Goal: Task Accomplishment & Management: Complete application form

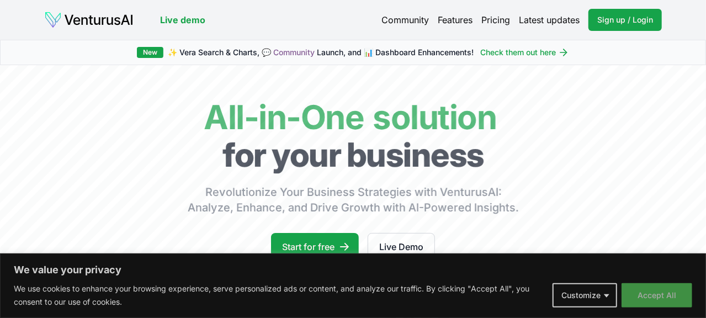
click at [653, 295] on button "Accept All" at bounding box center [656, 295] width 71 height 24
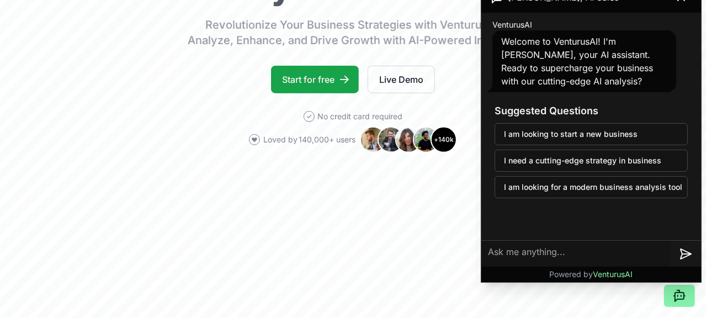
scroll to position [156, 0]
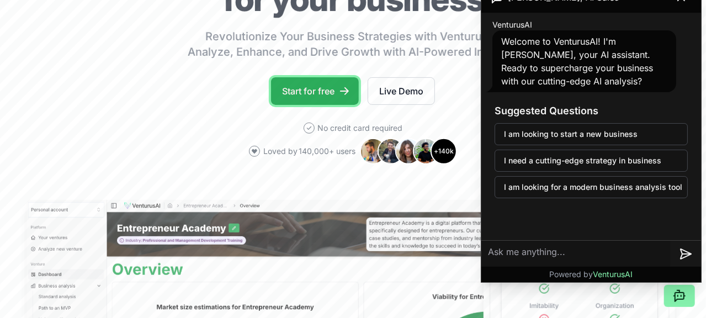
click at [320, 102] on link "Start for free" at bounding box center [315, 91] width 88 height 28
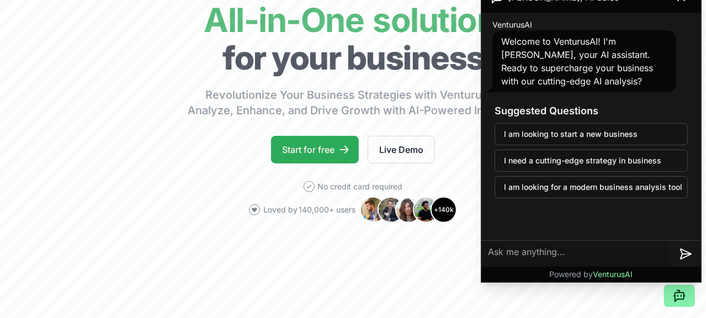
scroll to position [99, 0]
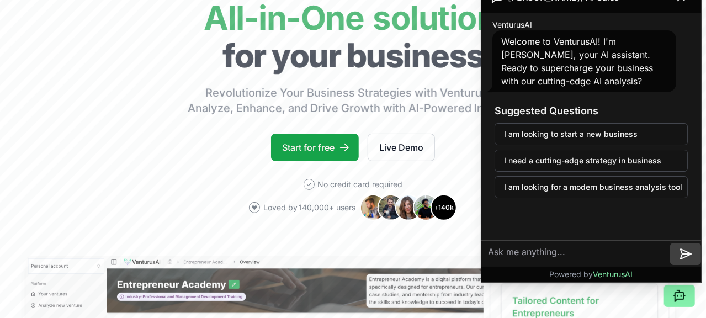
click at [682, 254] on icon at bounding box center [686, 254] width 9 height 0
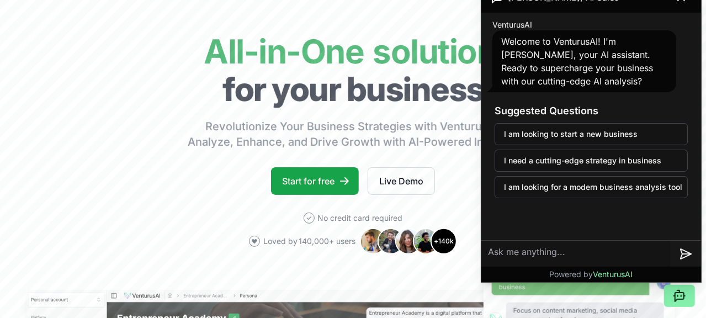
scroll to position [68, 0]
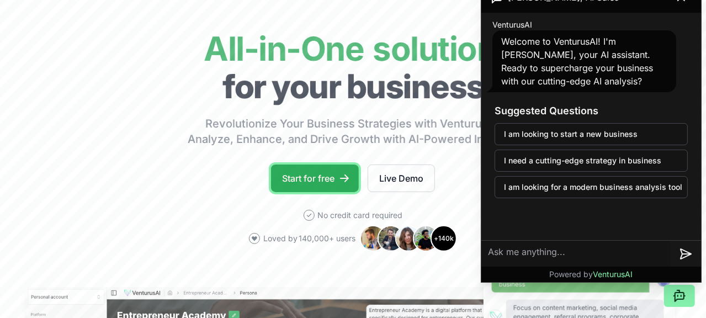
click at [317, 187] on link "Start for free" at bounding box center [315, 178] width 88 height 28
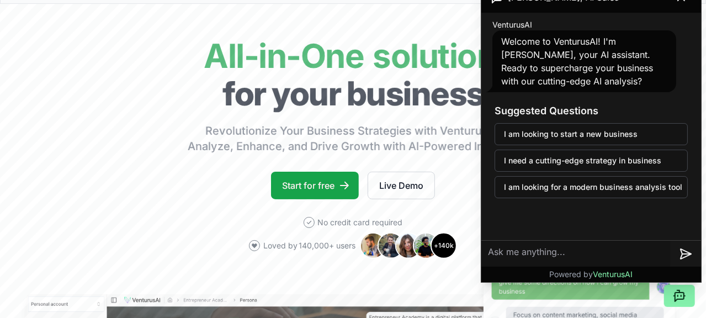
scroll to position [0, 7]
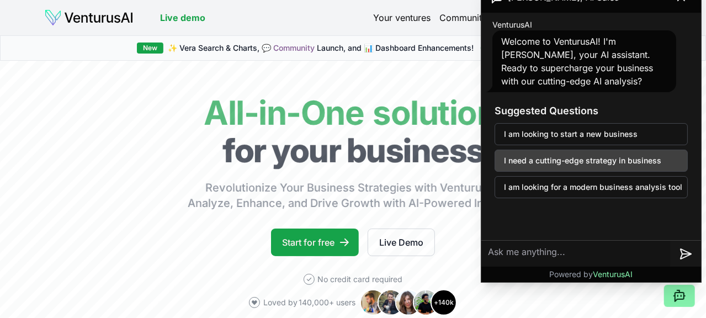
click at [584, 159] on button "I need a cutting-edge strategy in business" at bounding box center [590, 161] width 193 height 22
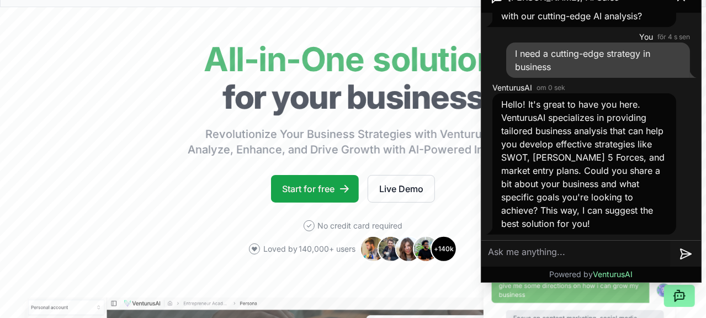
scroll to position [54, 7]
click at [507, 252] on textarea at bounding box center [575, 254] width 189 height 26
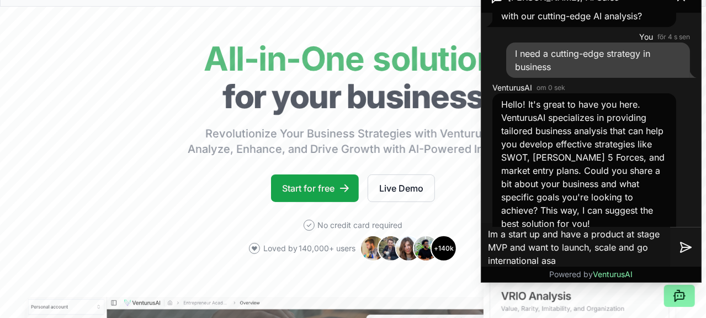
type textarea "Im a start up and have a product at stage MVP and want to launch, scale and go …"
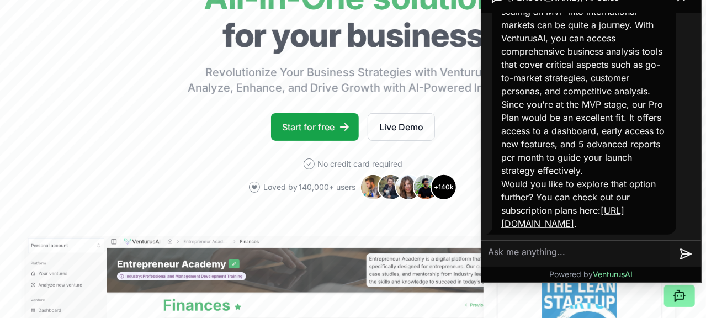
scroll to position [115, 7]
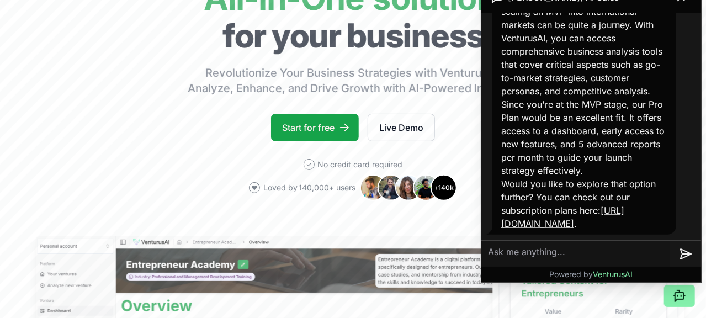
click at [579, 222] on link "[URL][DOMAIN_NAME]" at bounding box center [562, 217] width 123 height 24
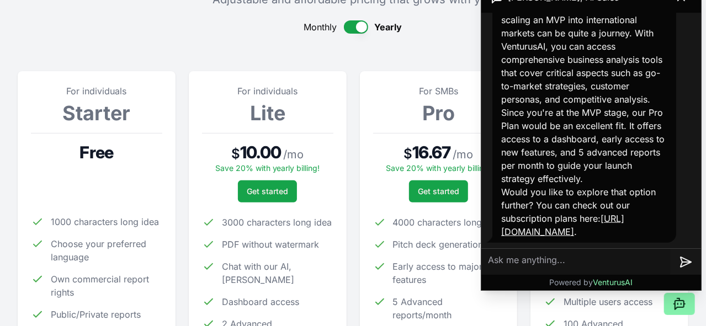
scroll to position [103, 0]
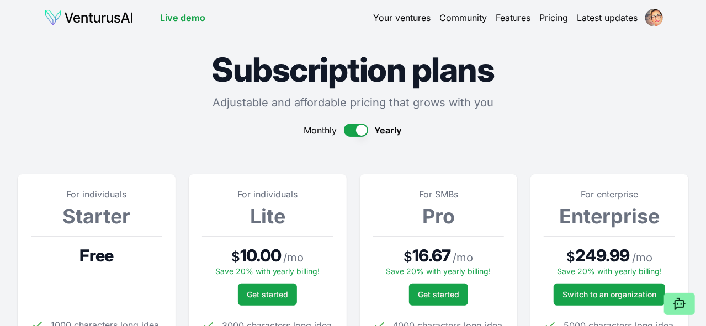
scroll to position [0, 0]
click at [188, 14] on link "Live demo" at bounding box center [182, 17] width 45 height 13
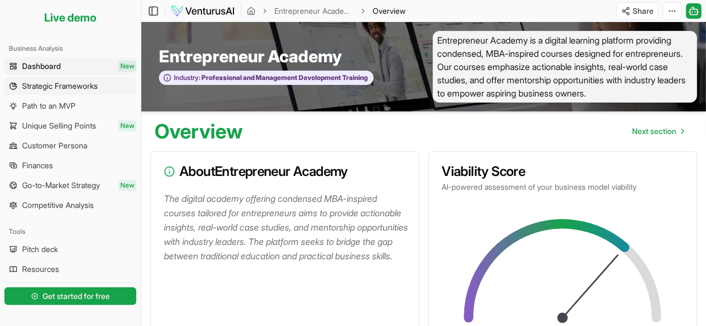
click at [85, 78] on link "Strategic Frameworks" at bounding box center [70, 86] width 132 height 18
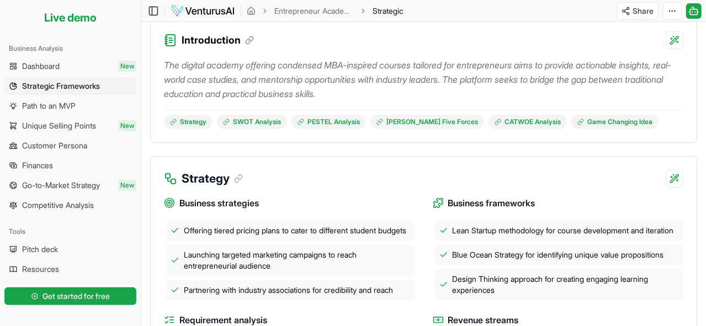
scroll to position [236, 0]
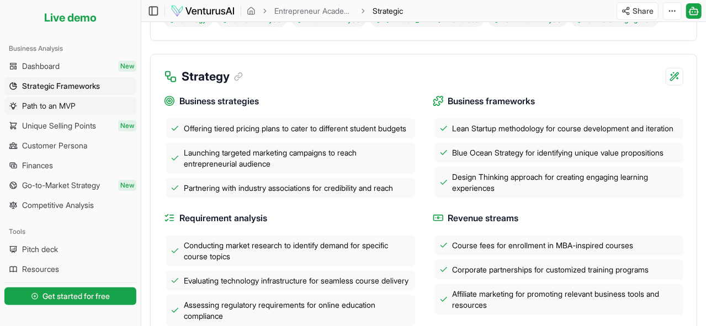
click at [71, 107] on span "Path to an MVP" at bounding box center [49, 105] width 54 height 11
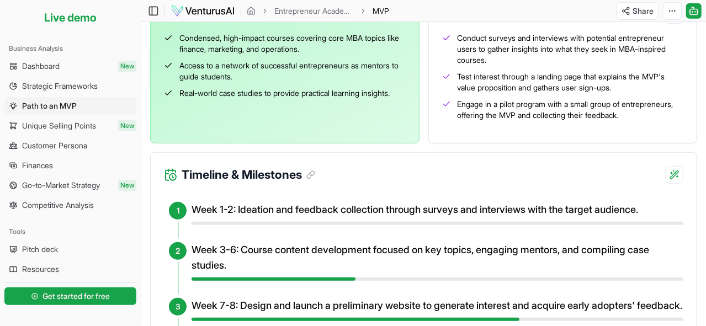
scroll to position [327, 0]
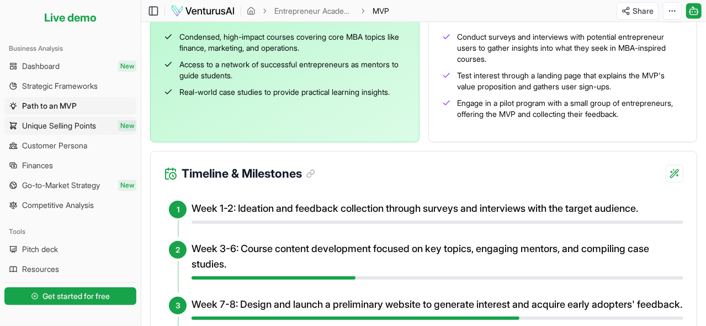
click at [78, 122] on span "Unique Selling Points" at bounding box center [59, 125] width 74 height 11
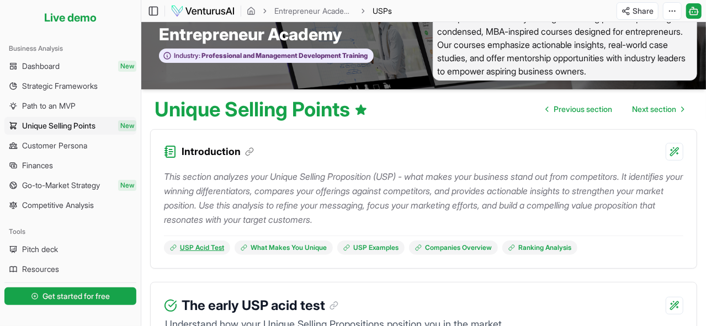
scroll to position [23, 0]
click at [51, 249] on span "Pitch deck" at bounding box center [40, 249] width 36 height 11
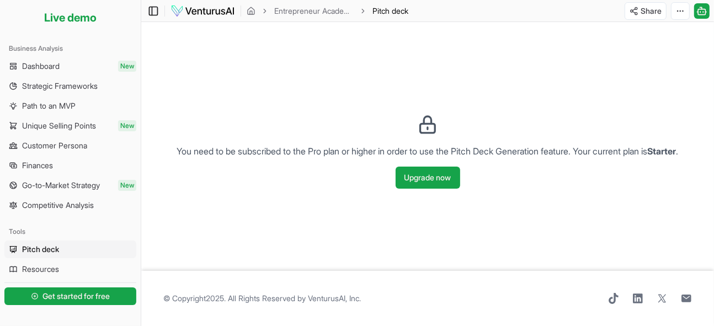
click at [153, 10] on icon at bounding box center [153, 10] width 11 height 13
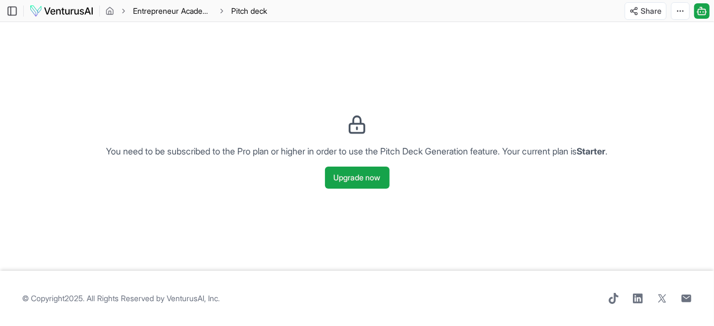
click at [174, 10] on link "Entrepreneur Academy" at bounding box center [172, 11] width 79 height 11
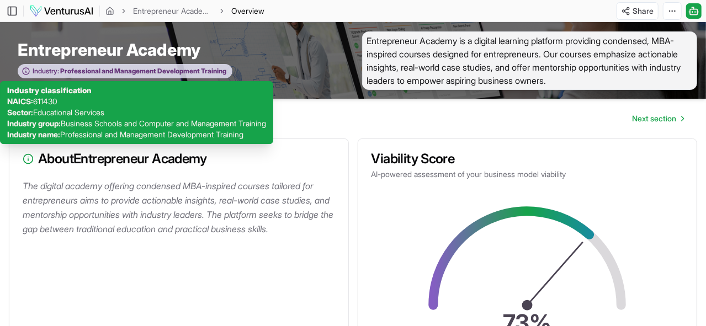
click at [130, 70] on span "Professional and Management Development Training" at bounding box center [142, 71] width 167 height 9
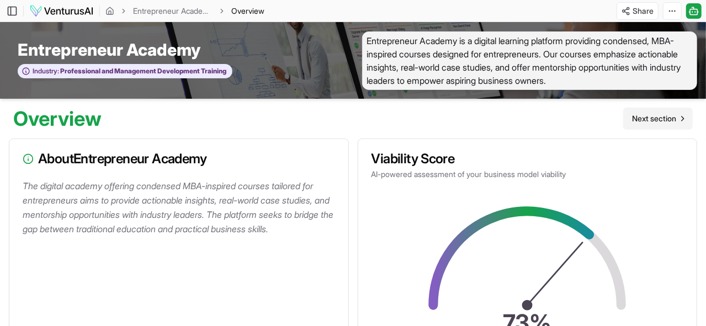
click at [678, 119] on icon "Go to next page" at bounding box center [682, 118] width 9 height 9
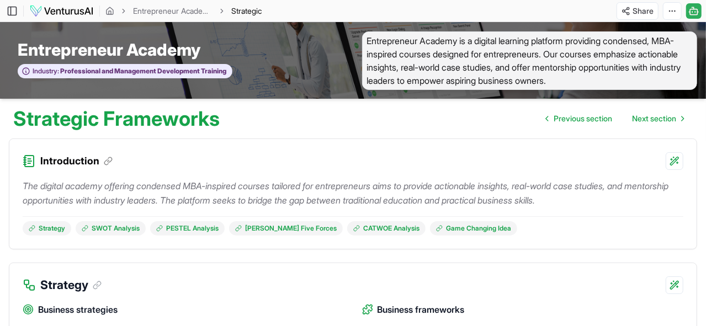
click at [689, 12] on icon at bounding box center [693, 10] width 11 height 13
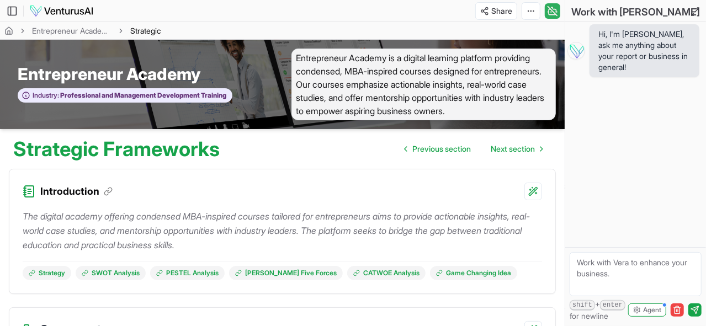
click at [589, 267] on textarea at bounding box center [636, 274] width 132 height 44
type textarea "how do I start using the app"
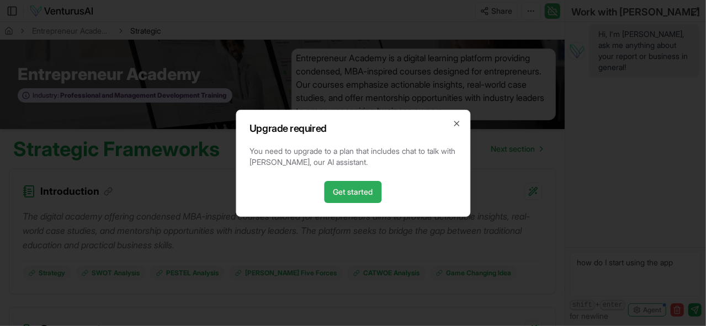
click at [368, 191] on link "Get started" at bounding box center [353, 192] width 57 height 22
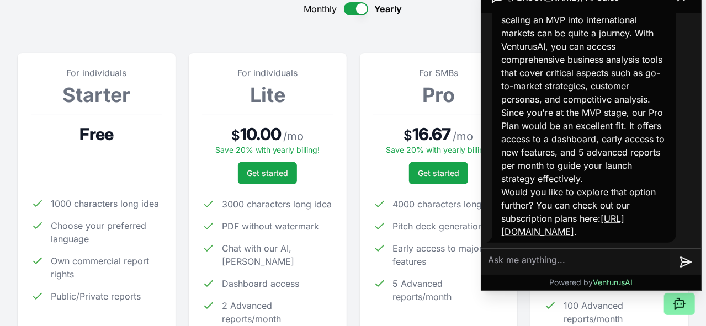
scroll to position [104, 0]
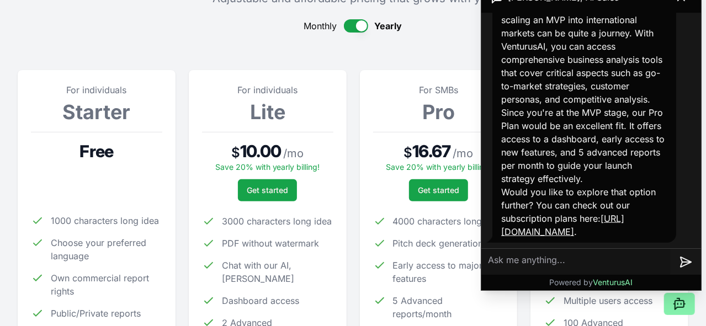
click at [135, 179] on p at bounding box center [96, 170] width 131 height 18
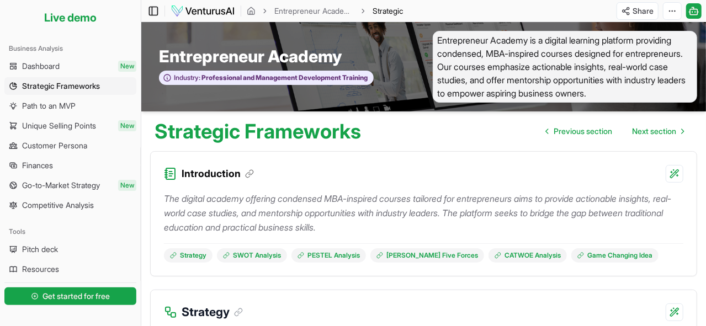
click at [153, 13] on icon at bounding box center [153, 10] width 11 height 13
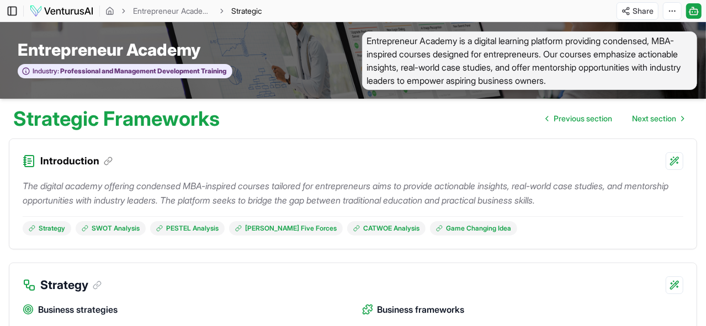
click at [14, 8] on icon at bounding box center [12, 10] width 11 height 13
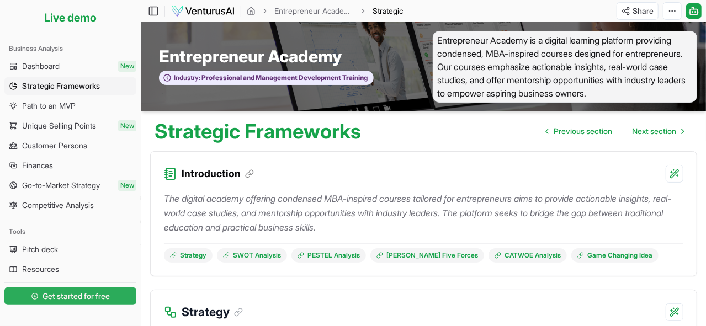
click at [62, 296] on span "Get started for free" at bounding box center [76, 296] width 67 height 11
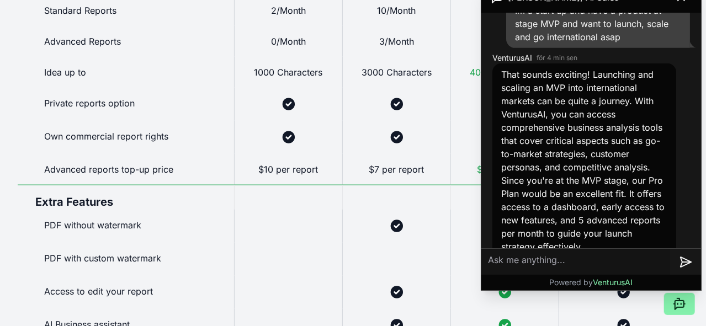
scroll to position [315, 0]
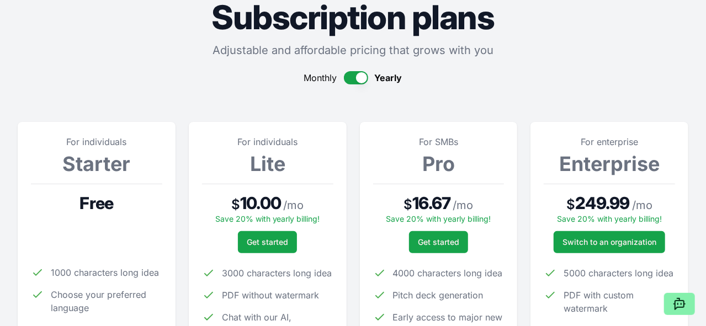
scroll to position [0, 0]
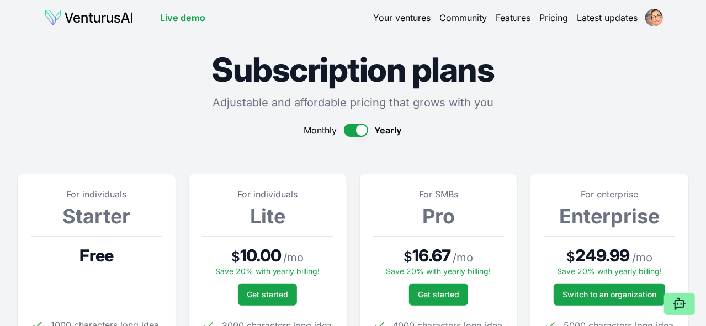
click at [408, 18] on link "Your ventures" at bounding box center [401, 17] width 57 height 13
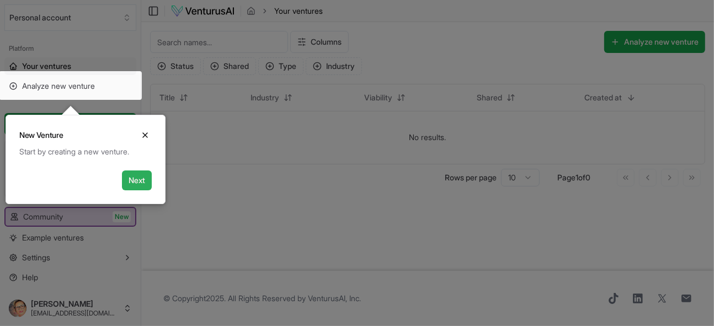
click at [132, 182] on button "Next" at bounding box center [137, 181] width 30 height 20
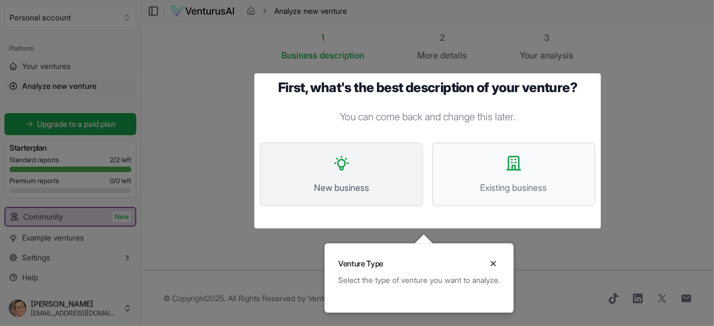
click at [384, 173] on button "New business" at bounding box center [341, 174] width 163 height 64
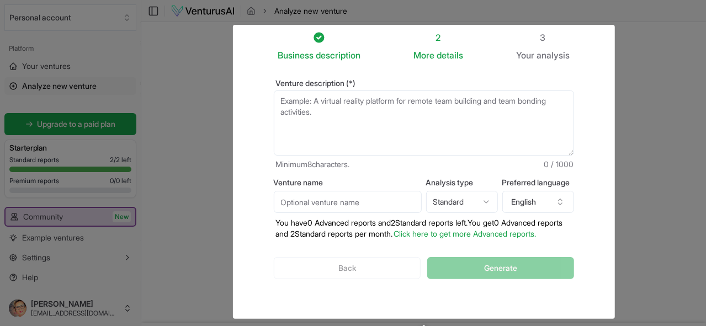
click at [282, 107] on textarea "Venture description (*)" at bounding box center [424, 123] width 300 height 65
paste textarea "Gulhov offers a revolutionary clip-on 3D-printed horseshoe for horses, designed…"
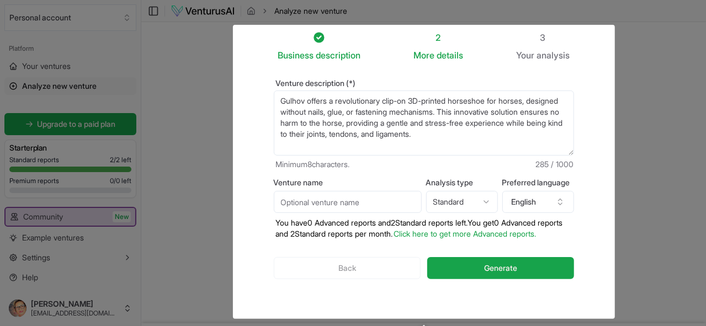
drag, startPoint x: 376, startPoint y: 134, endPoint x: 263, endPoint y: 99, distance: 118.2
click at [274, 99] on textarea "Gulhov offers a revolutionary clip-on 3D-printed horseshoe for horses, designed…" at bounding box center [424, 123] width 300 height 65
paste textarea "At [GEOGRAPHIC_DATA] EquiTech, our mission is to revolutionize equine hoof care…"
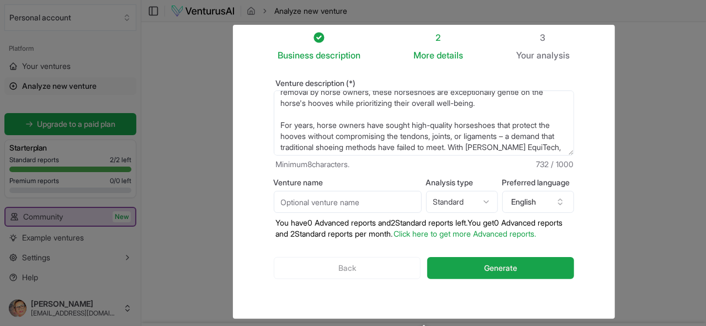
scroll to position [66, 0]
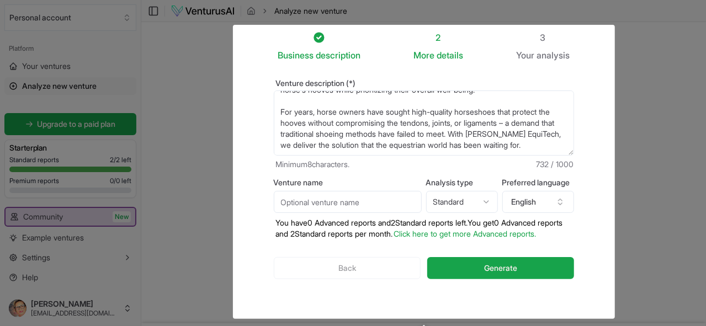
type textarea "At [GEOGRAPHIC_DATA] EquiTech, our mission is to revolutionize equine hoof care…"
click at [274, 200] on input "Venture name" at bounding box center [348, 202] width 148 height 22
type input "Guldhov"
click at [492, 203] on html "We value your privacy We use cookies to enhance your browsing experience, serve…" at bounding box center [353, 163] width 706 height 326
click at [576, 203] on html "We value your privacy We use cookies to enhance your browsing experience, serve…" at bounding box center [353, 163] width 706 height 326
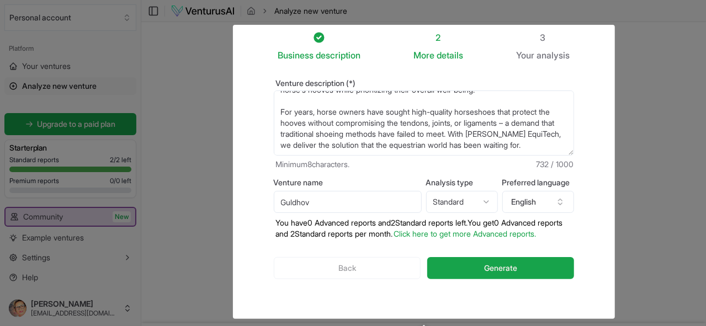
click at [562, 203] on icon "button" at bounding box center [560, 204] width 4 height 2
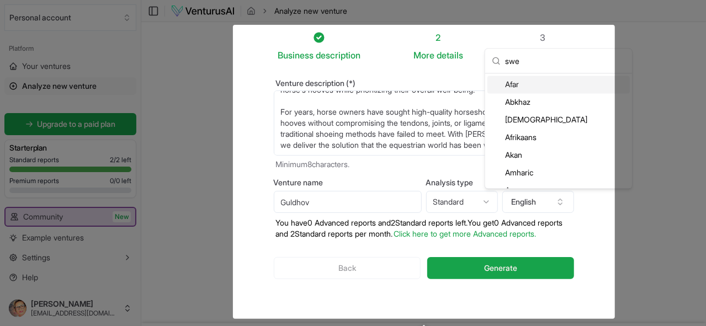
click at [512, 61] on input "swe" at bounding box center [565, 61] width 120 height 24
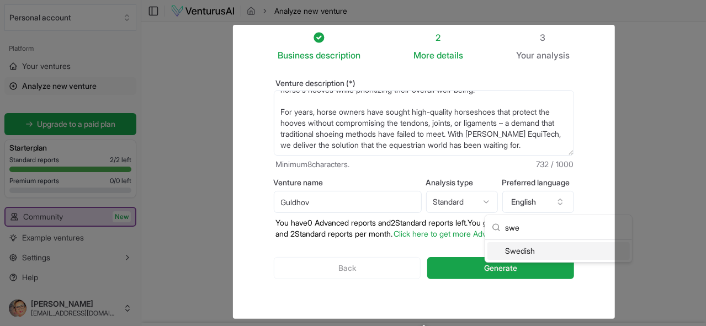
type input "swe"
click at [528, 252] on div "Swedish" at bounding box center [558, 251] width 142 height 18
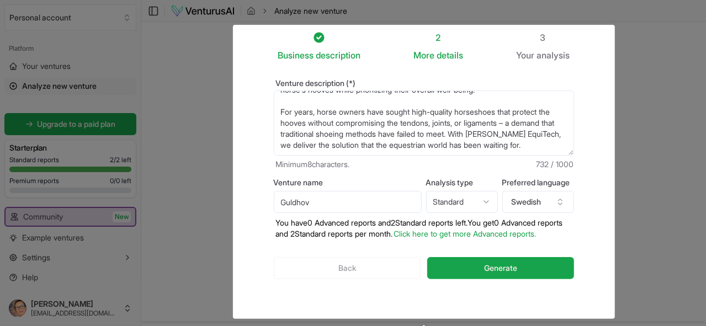
click at [499, 232] on link "Click here to get more Advanced reports." at bounding box center [465, 233] width 142 height 9
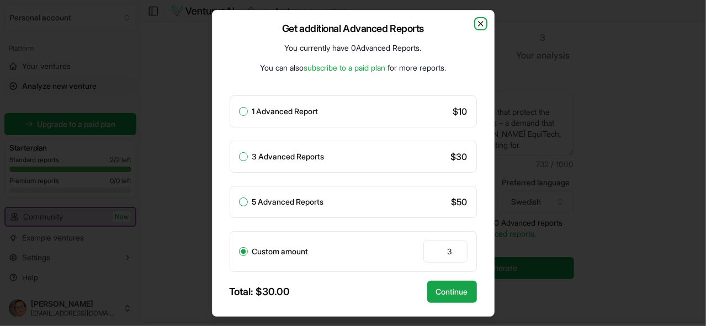
click at [478, 24] on icon "button" at bounding box center [480, 23] width 9 height 9
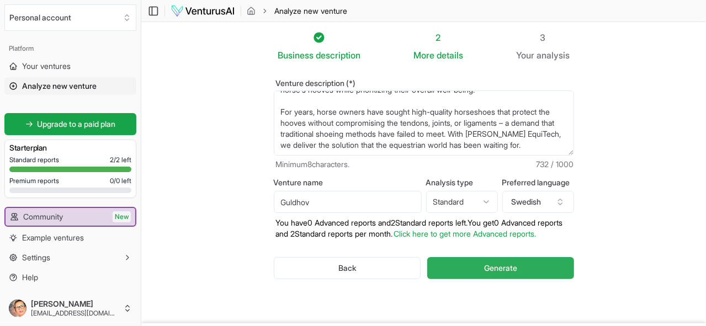
click at [497, 264] on span "Generate" at bounding box center [500, 268] width 33 height 11
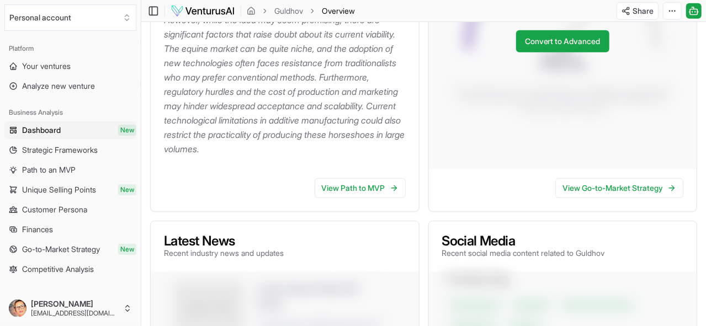
scroll to position [332, 0]
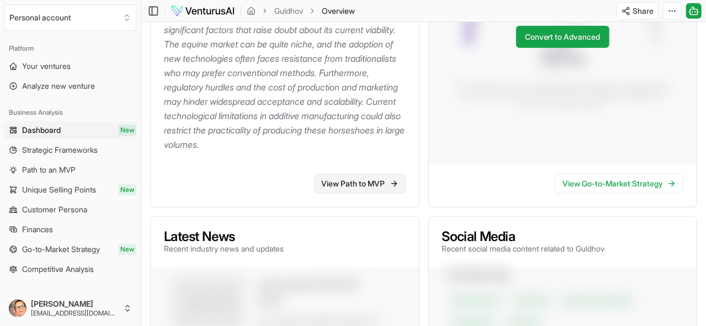
click at [354, 194] on link "View Path to MVP" at bounding box center [360, 184] width 91 height 20
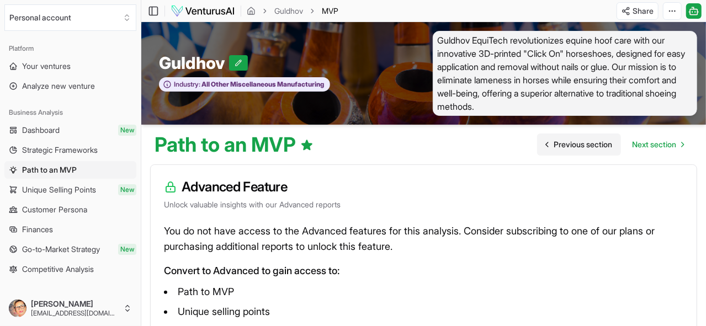
click at [567, 150] on span "Previous section" at bounding box center [583, 144] width 59 height 11
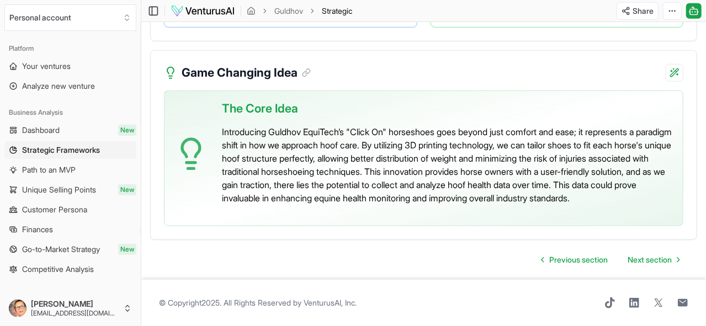
scroll to position [2607, 0]
click at [342, 217] on div "The Core Idea Introducing Guldhov EquiTech’s "Click On" horseshoes goes beyond …" at bounding box center [448, 154] width 452 height 126
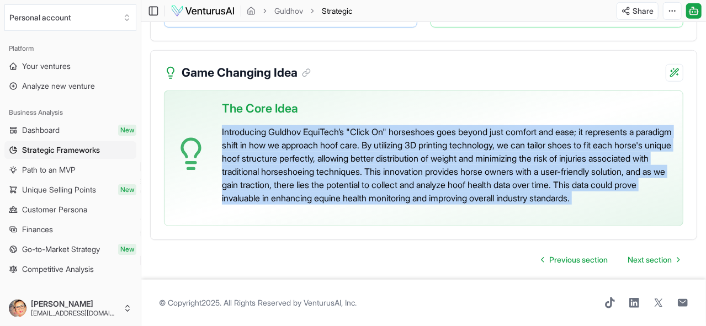
click at [342, 217] on div "The Core Idea Introducing Guldhov EquiTech’s "Click On" horseshoes goes beyond …" at bounding box center [448, 154] width 452 height 126
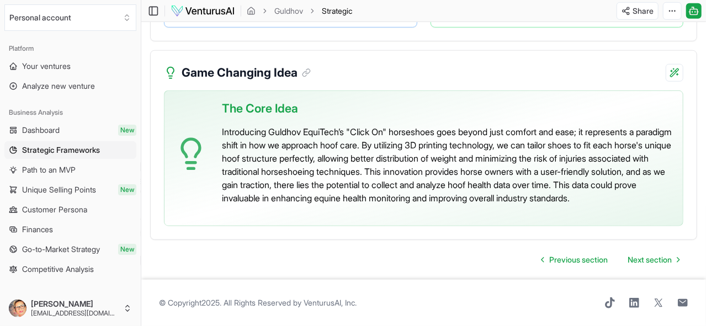
click at [342, 217] on div "The Core Idea Introducing Guldhov EquiTech’s "Click On" horseshoes goes beyond …" at bounding box center [448, 154] width 452 height 126
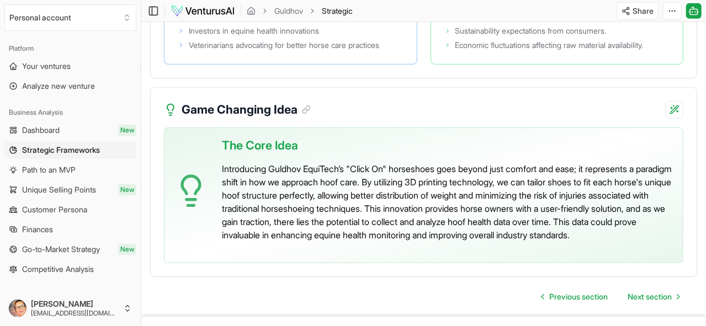
scroll to position [2561, 0]
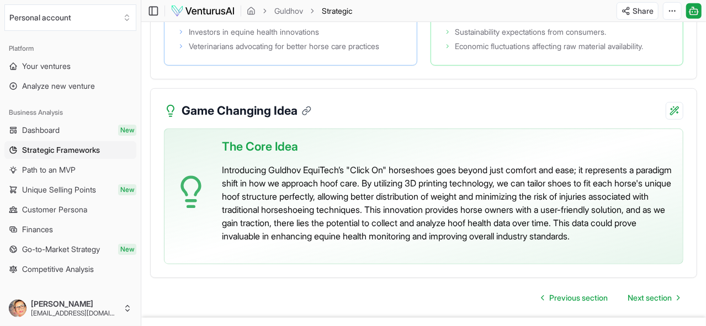
click at [309, 112] on icon at bounding box center [308, 109] width 5 height 5
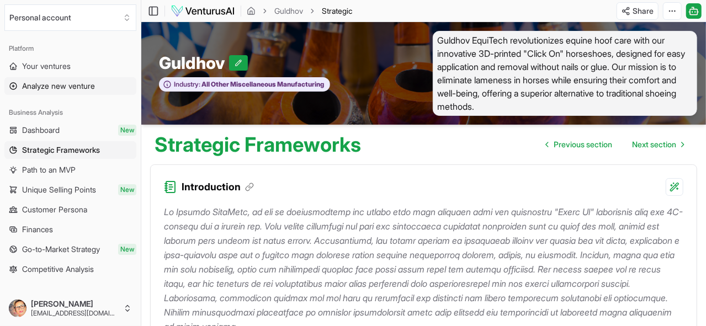
click at [59, 84] on span "Analyze new venture" at bounding box center [58, 86] width 73 height 11
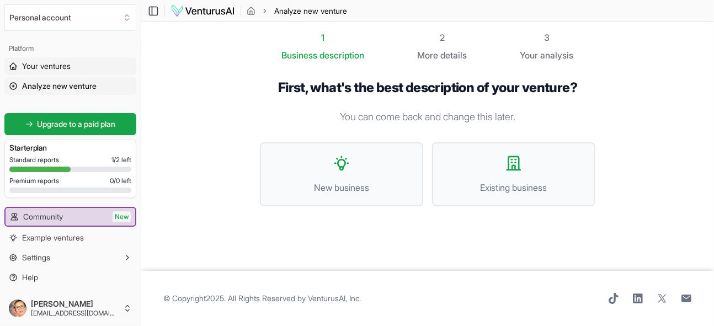
click at [55, 67] on span "Your ventures" at bounding box center [46, 66] width 49 height 11
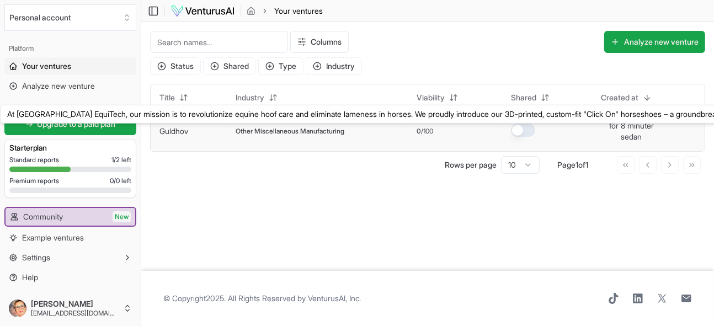
click at [184, 131] on link "Guldhov" at bounding box center [173, 130] width 29 height 9
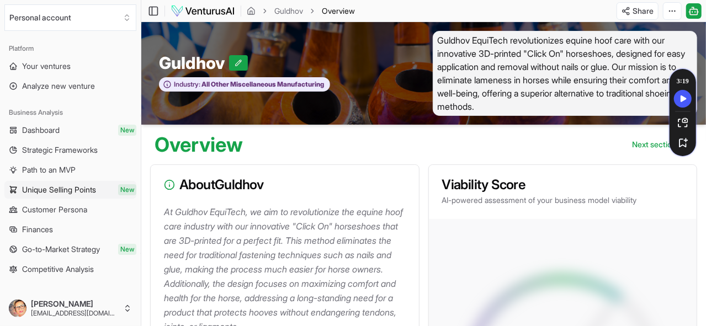
click at [68, 185] on span "Unique Selling Points" at bounding box center [59, 189] width 74 height 11
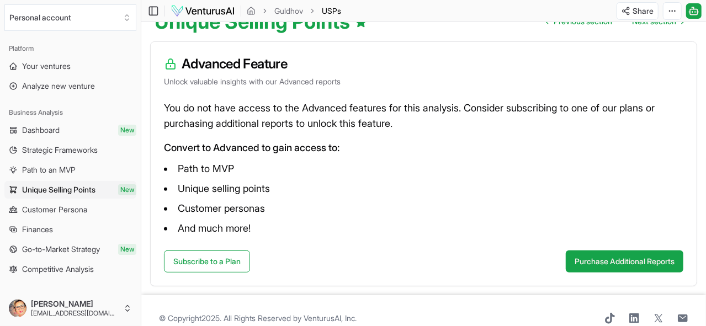
scroll to position [110, 0]
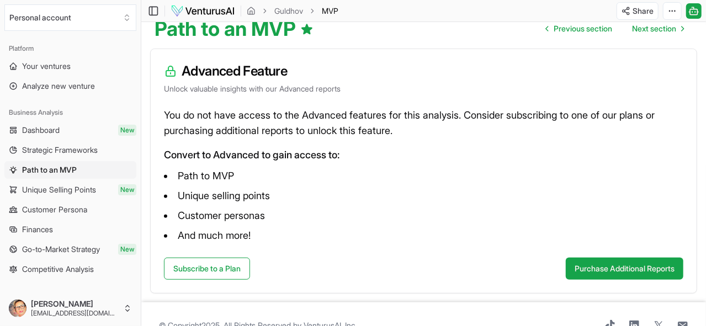
scroll to position [117, 0]
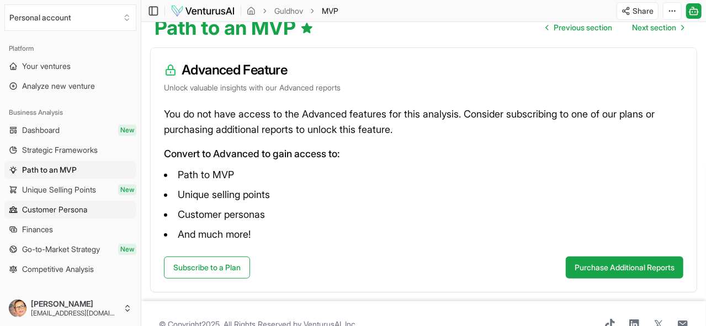
click at [78, 205] on span "Customer Persona" at bounding box center [54, 209] width 65 height 11
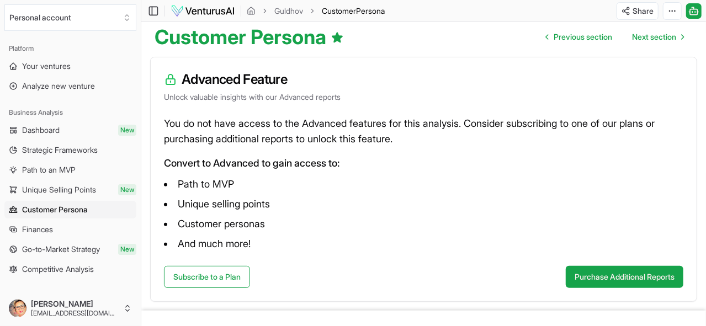
scroll to position [109, 0]
